Goal: Transaction & Acquisition: Purchase product/service

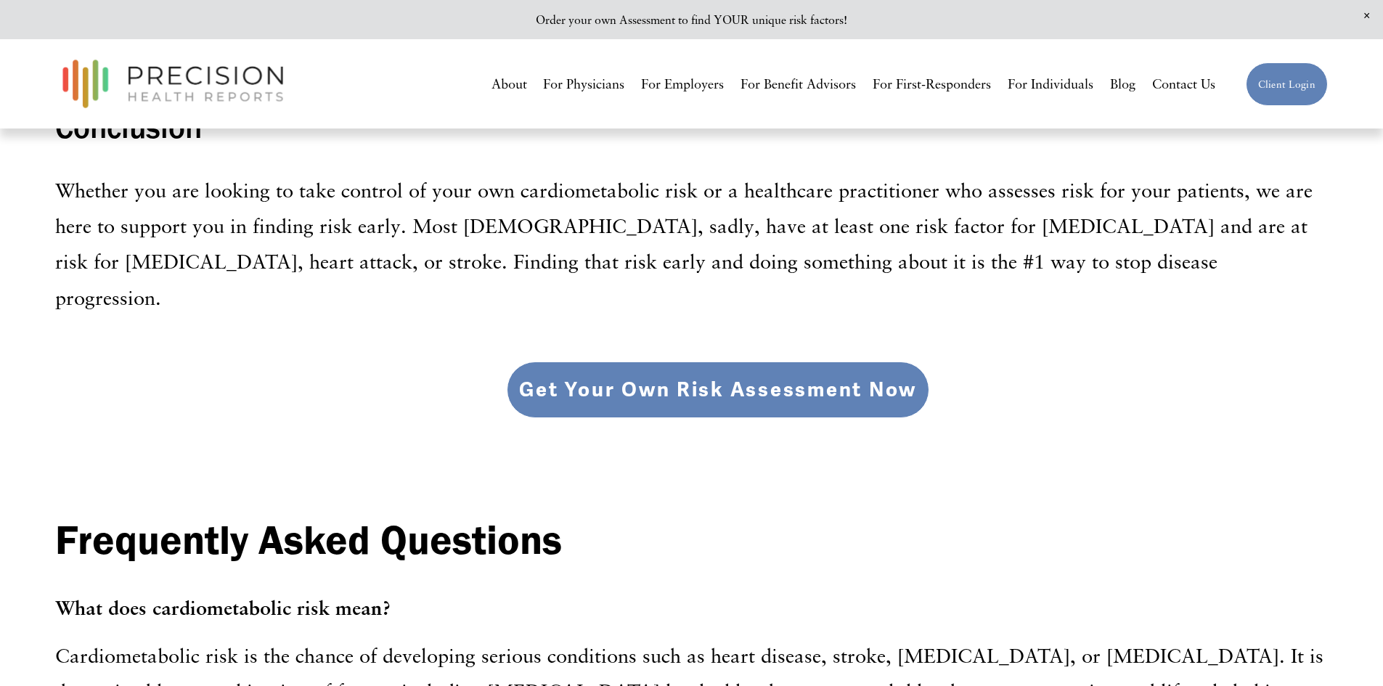
scroll to position [5008, 0]
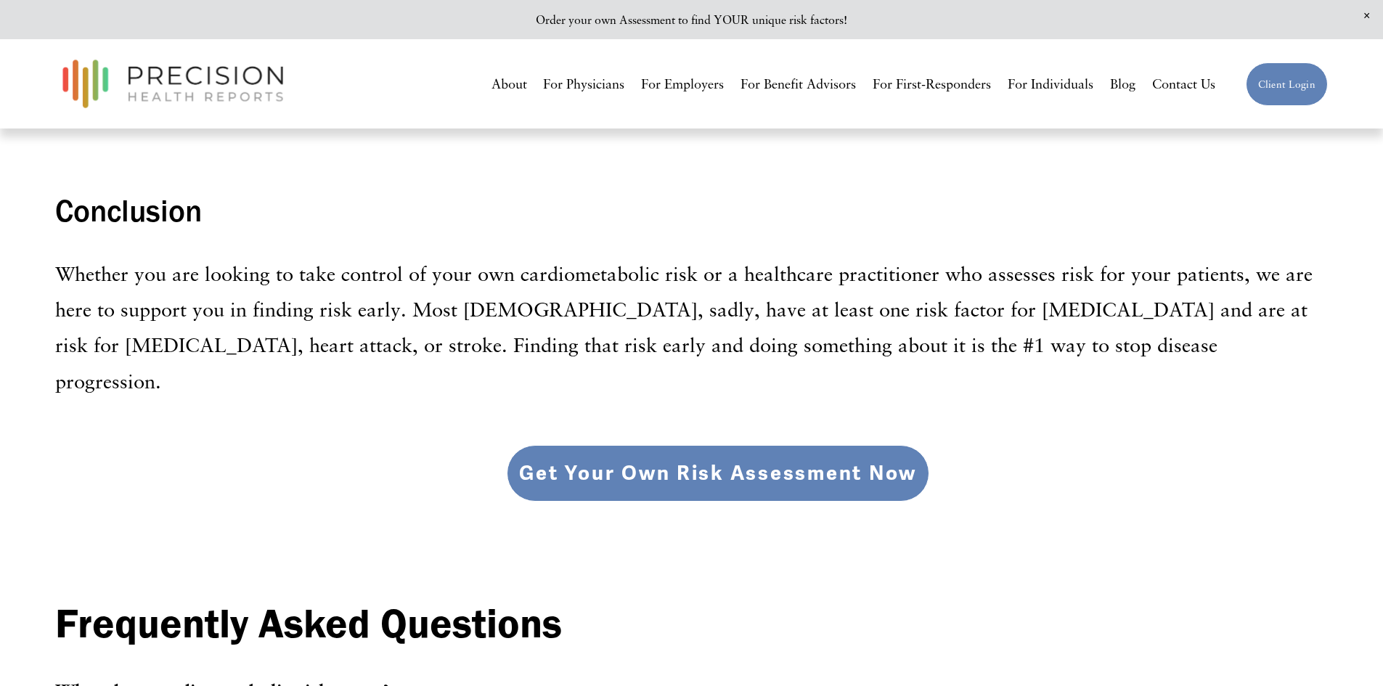
click at [757, 445] on link "Get Your Own Risk Assessment Now" at bounding box center [718, 473] width 422 height 57
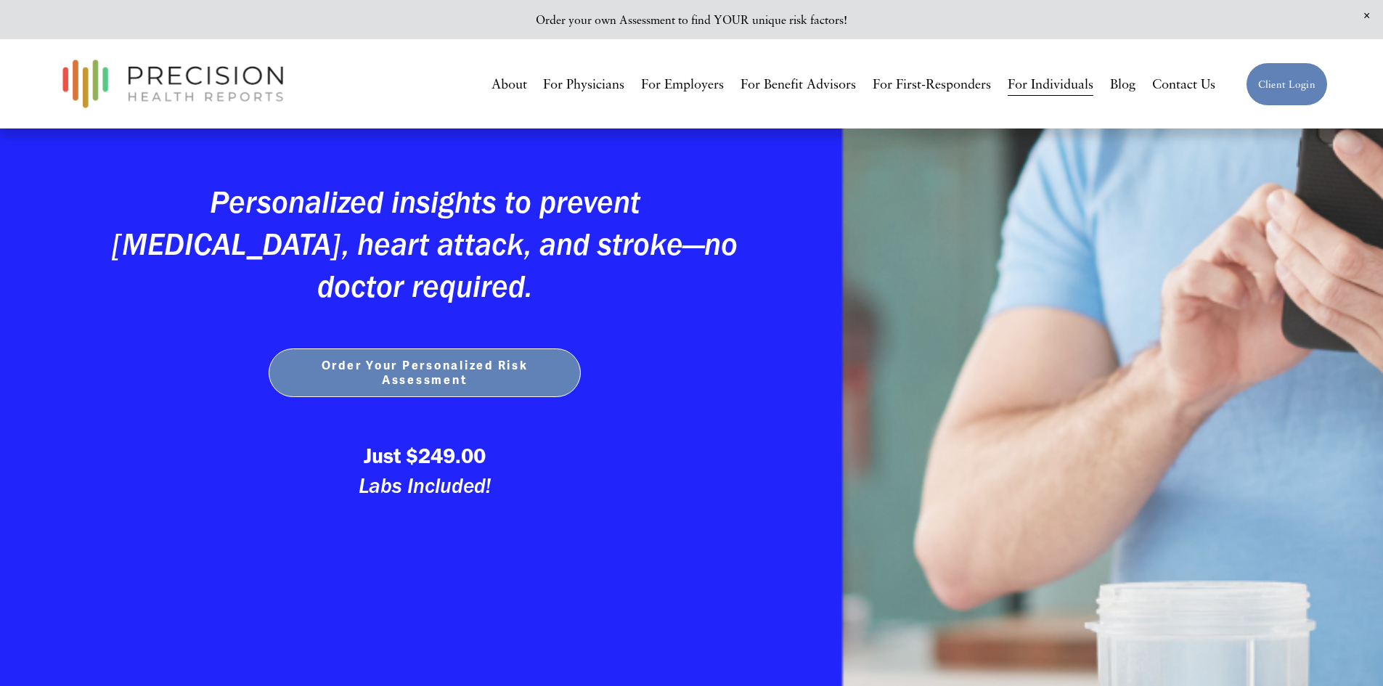
scroll to position [508, 0]
